Goal: Transaction & Acquisition: Purchase product/service

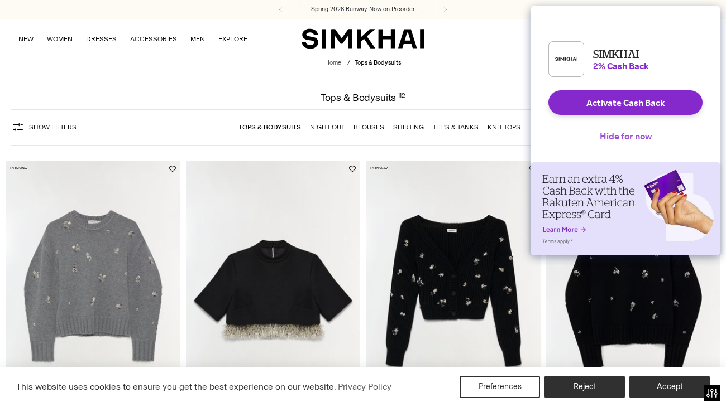
click at [647, 138] on button "Hide for now" at bounding box center [626, 136] width 70 height 25
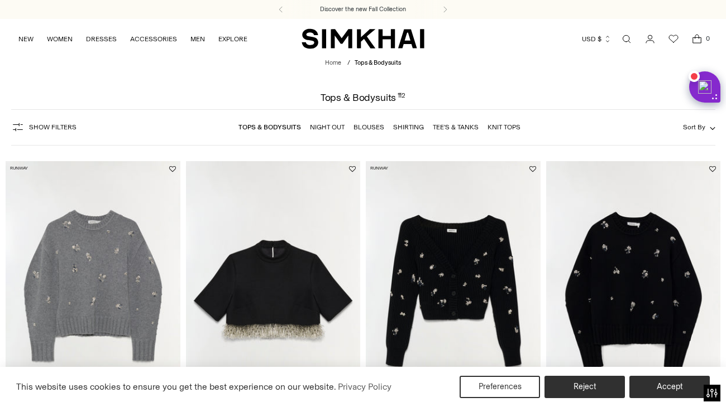
click at [500, 127] on link "Knit Tops" at bounding box center [503, 127] width 33 height 8
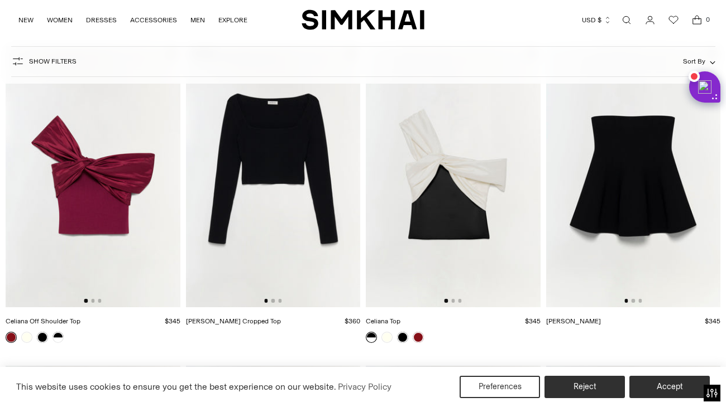
scroll to position [128, 0]
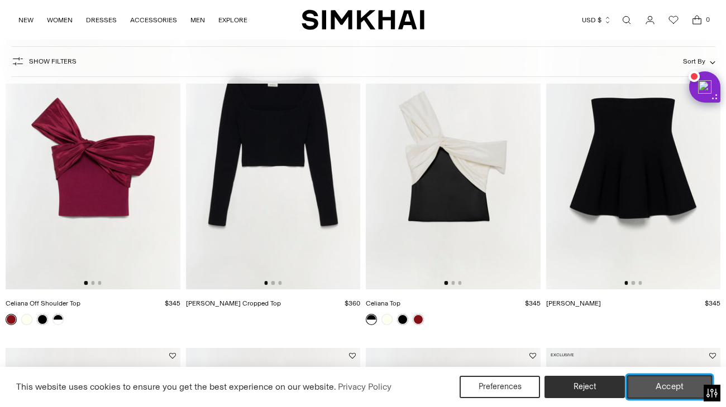
click at [653, 383] on button "Accept" at bounding box center [669, 387] width 85 height 23
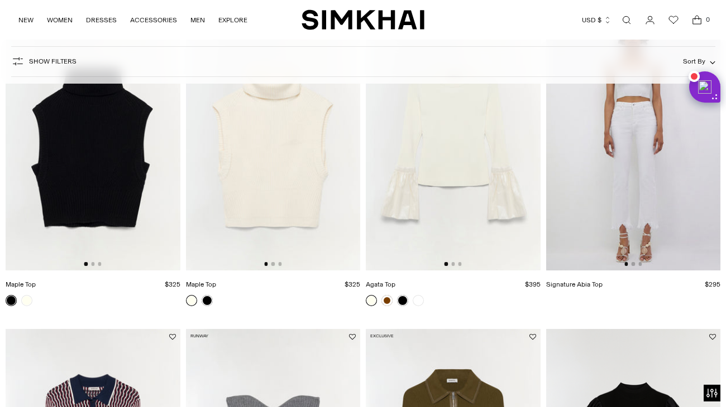
scroll to position [1086, 0]
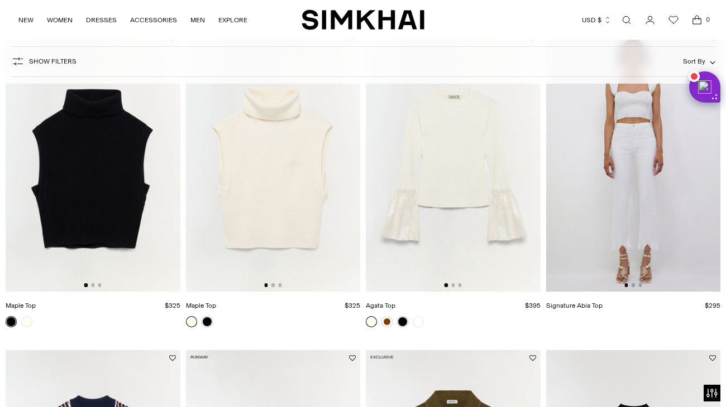
click at [626, 19] on link "Open search modal" at bounding box center [626, 20] width 22 height 22
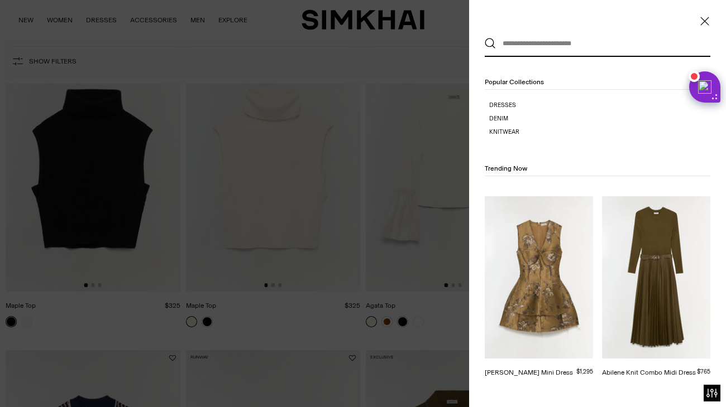
scroll to position [0, 0]
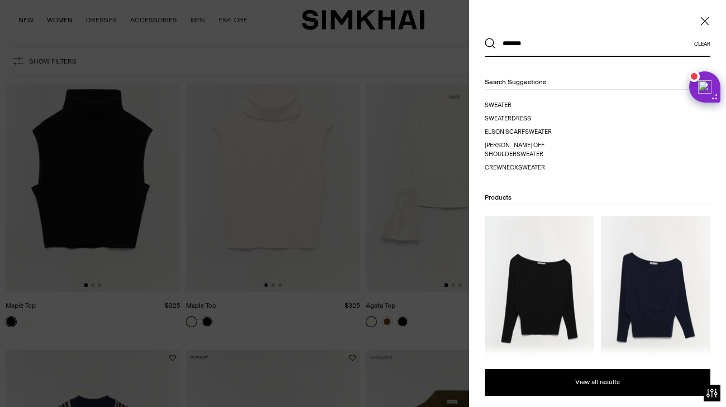
type input "*******"
click at [484, 38] on button "Search" at bounding box center [489, 43] width 11 height 11
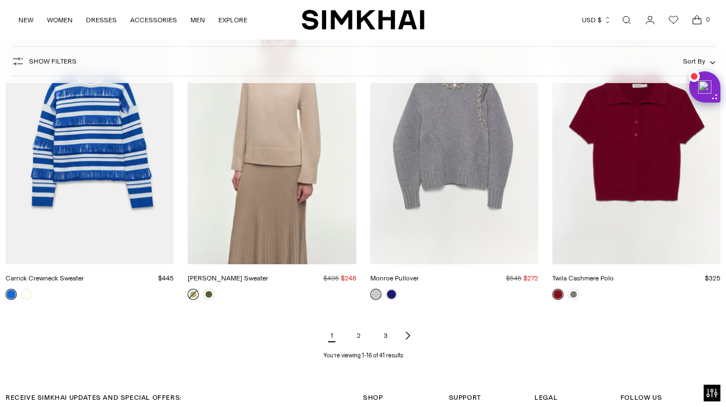
scroll to position [1293, 0]
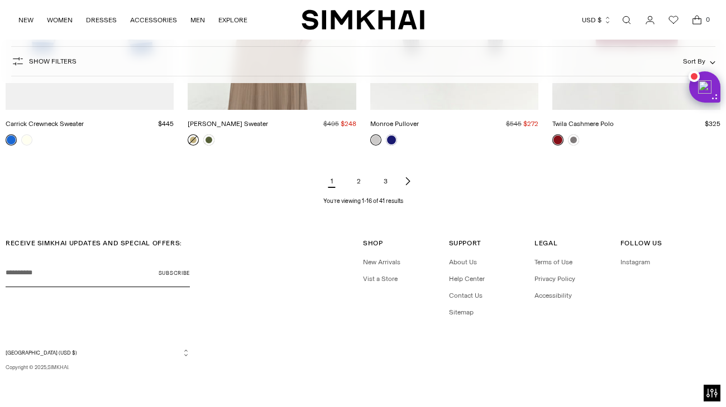
click at [361, 182] on link "2" at bounding box center [358, 181] width 22 height 22
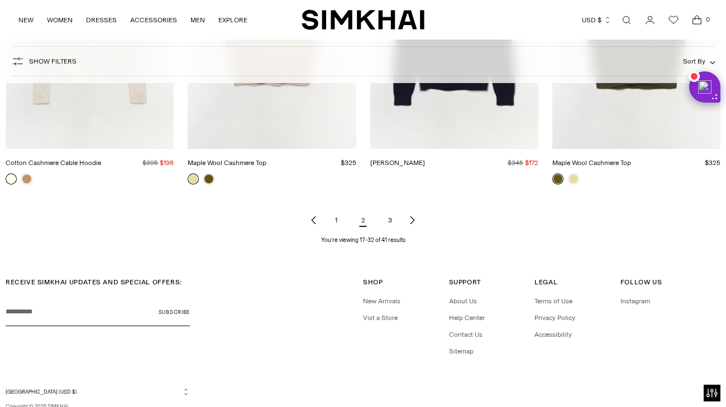
scroll to position [1293, 0]
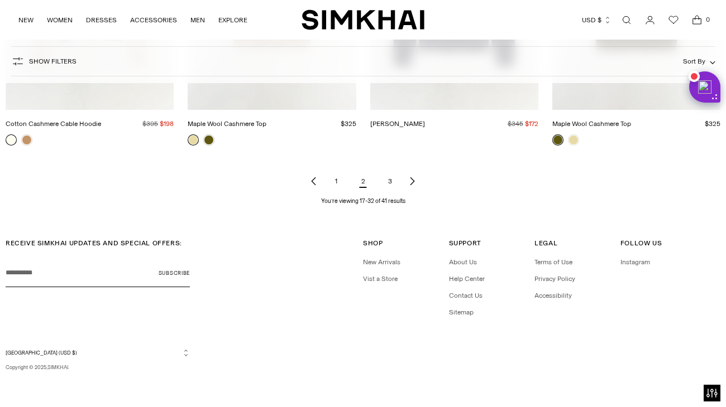
click at [388, 181] on link "3" at bounding box center [389, 181] width 22 height 22
